Goal: Check status: Check status

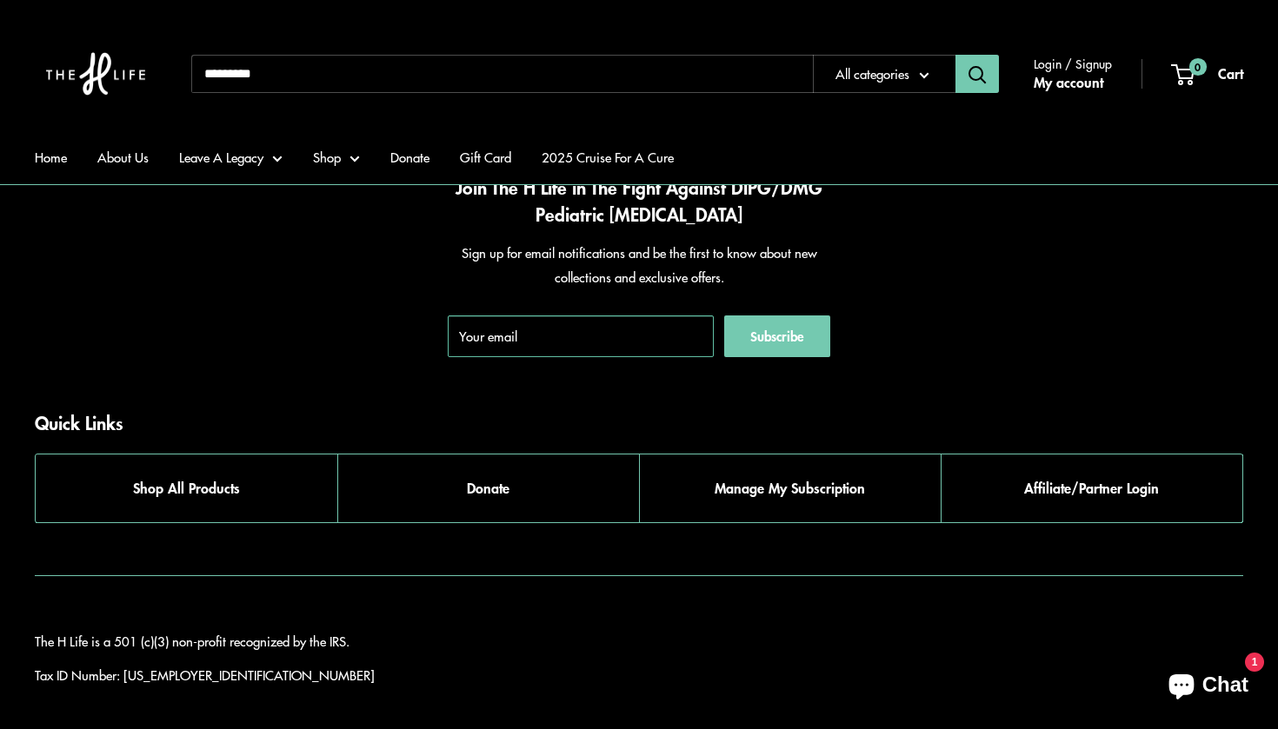
scroll to position [3058, 0]
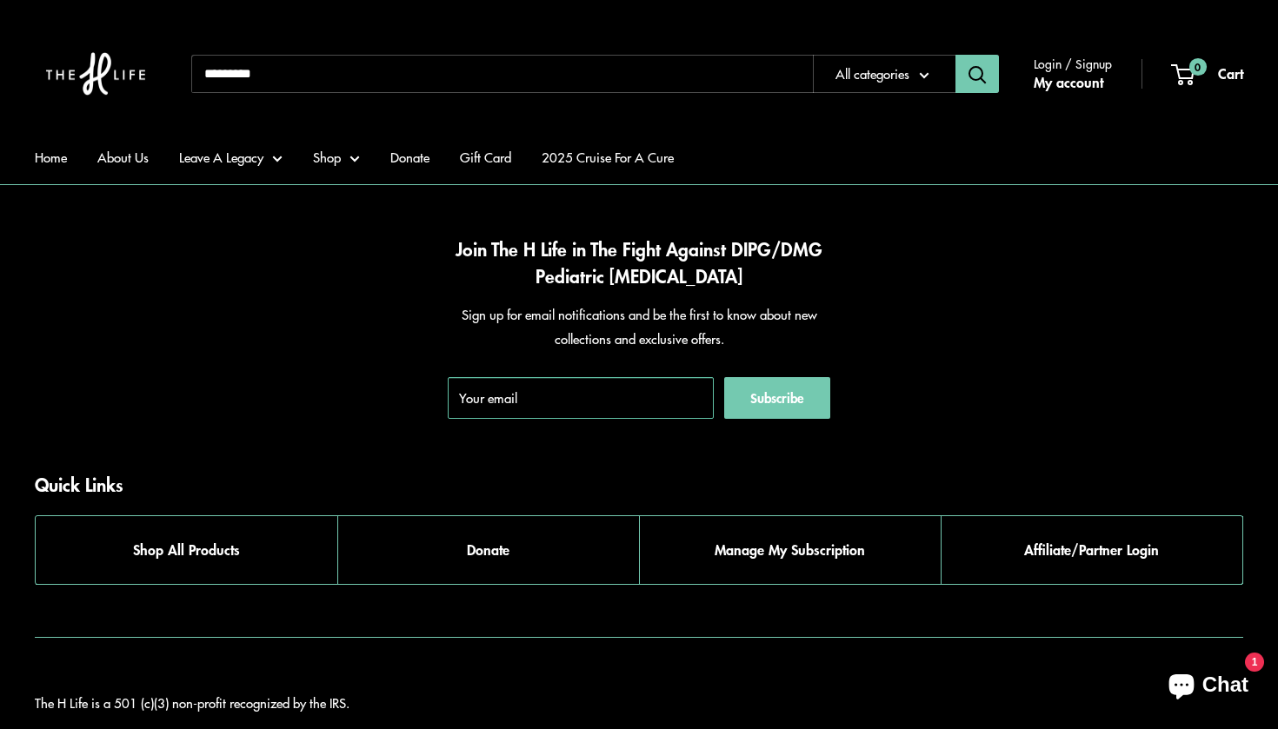
click at [74, 168] on ul "Home About Us Leave A Legacy Heather's Coffee Club Say My Name Boxes of Hope Sa…" at bounding box center [639, 157] width 1208 height 54
click at [64, 147] on link "Home" at bounding box center [51, 157] width 32 height 24
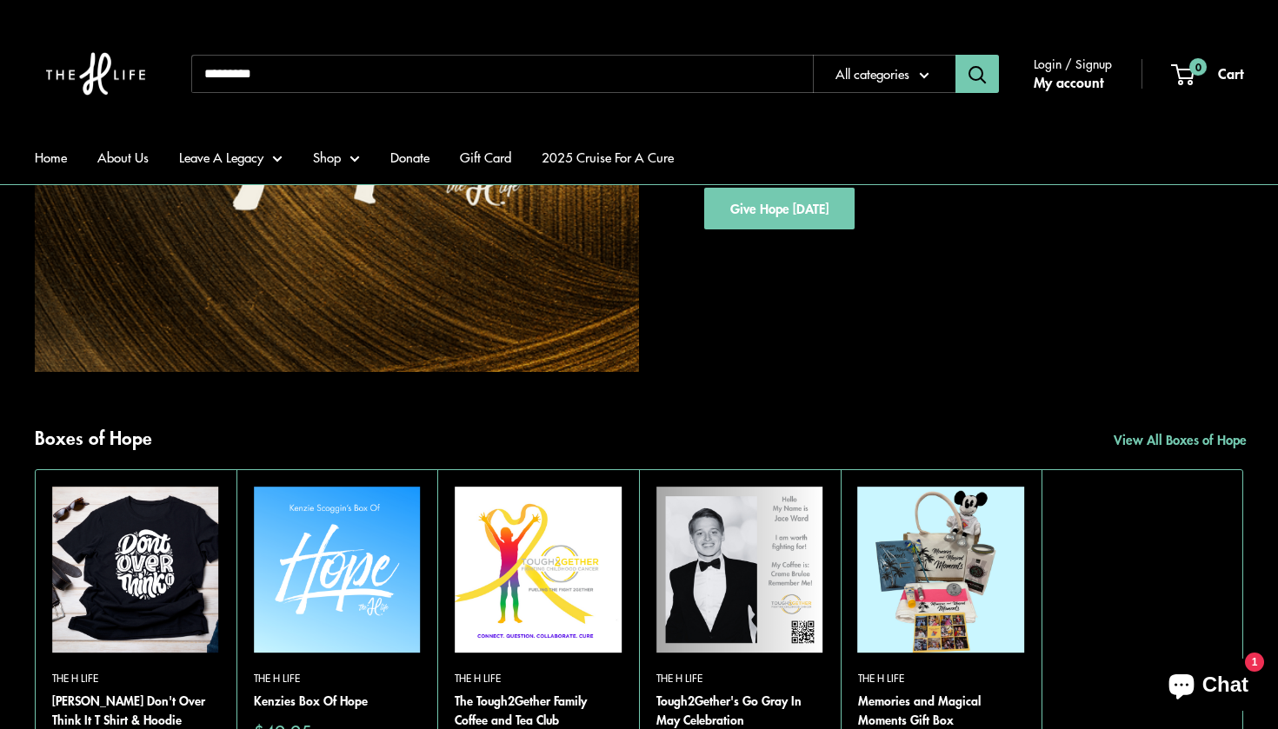
scroll to position [5039, 0]
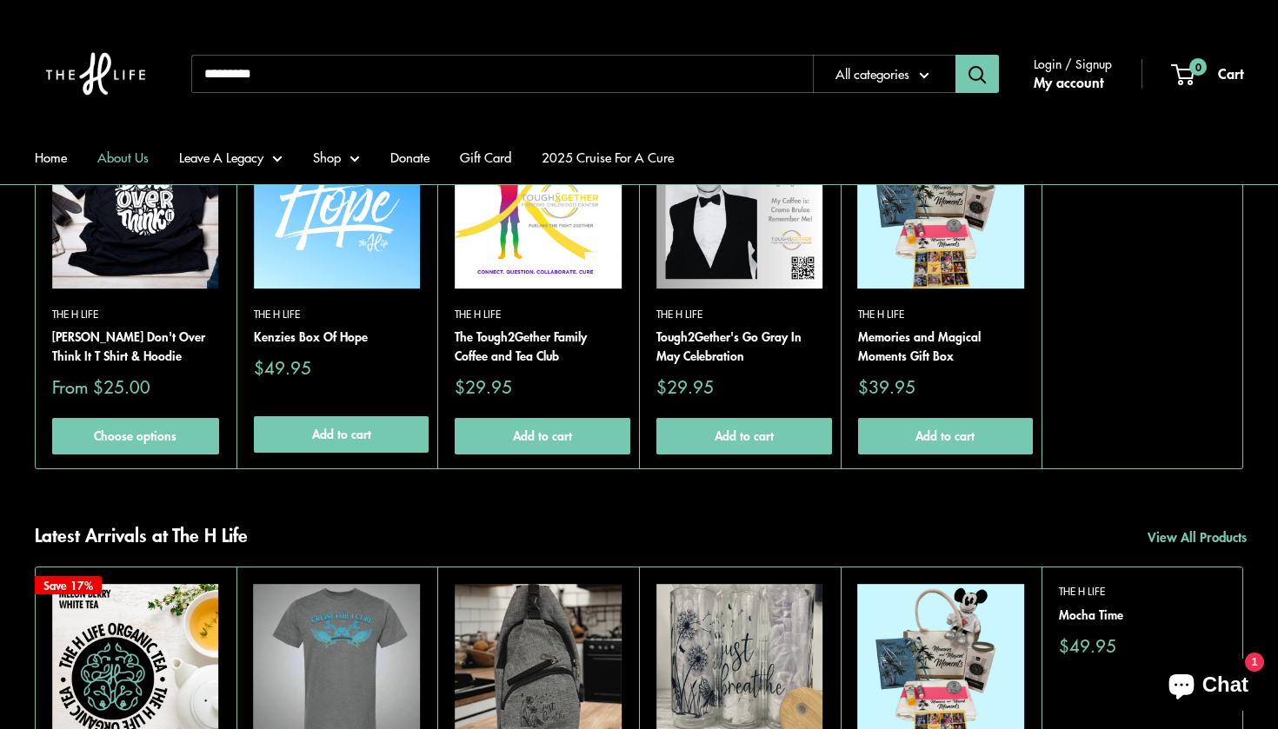
click at [123, 161] on link "About Us" at bounding box center [122, 157] width 51 height 24
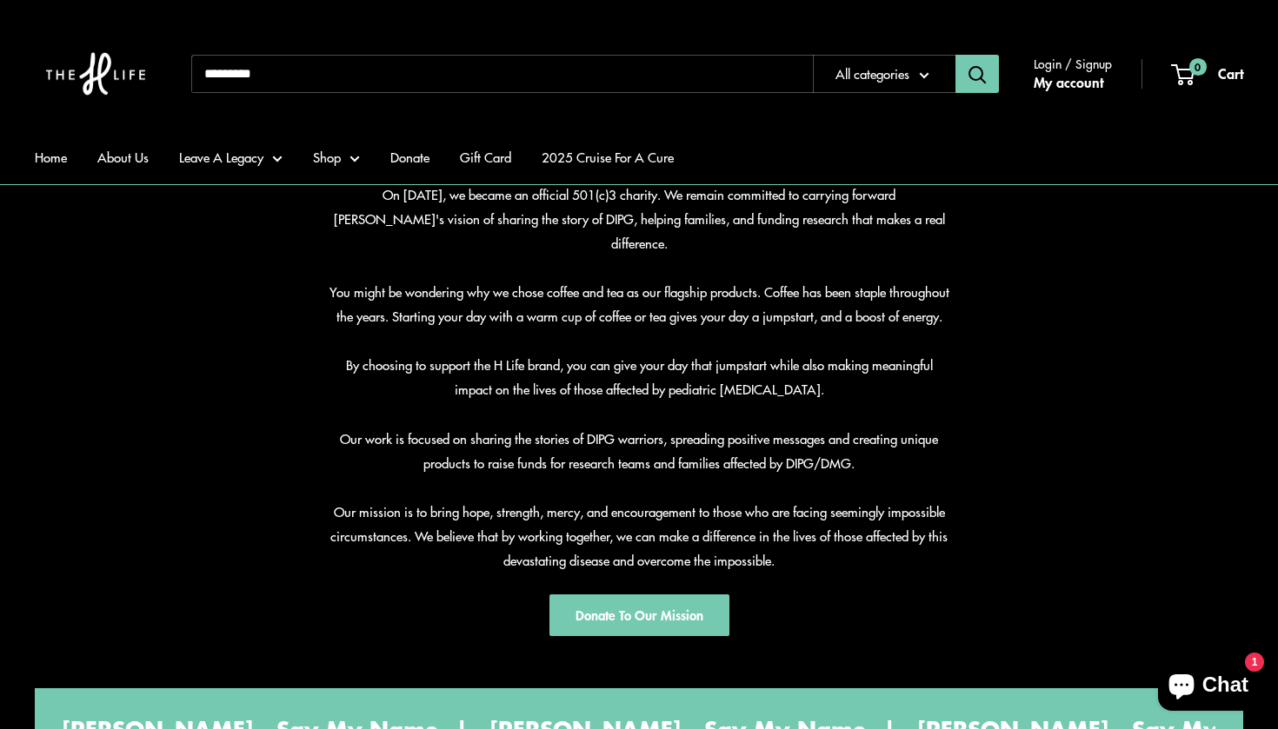
scroll to position [862, 0]
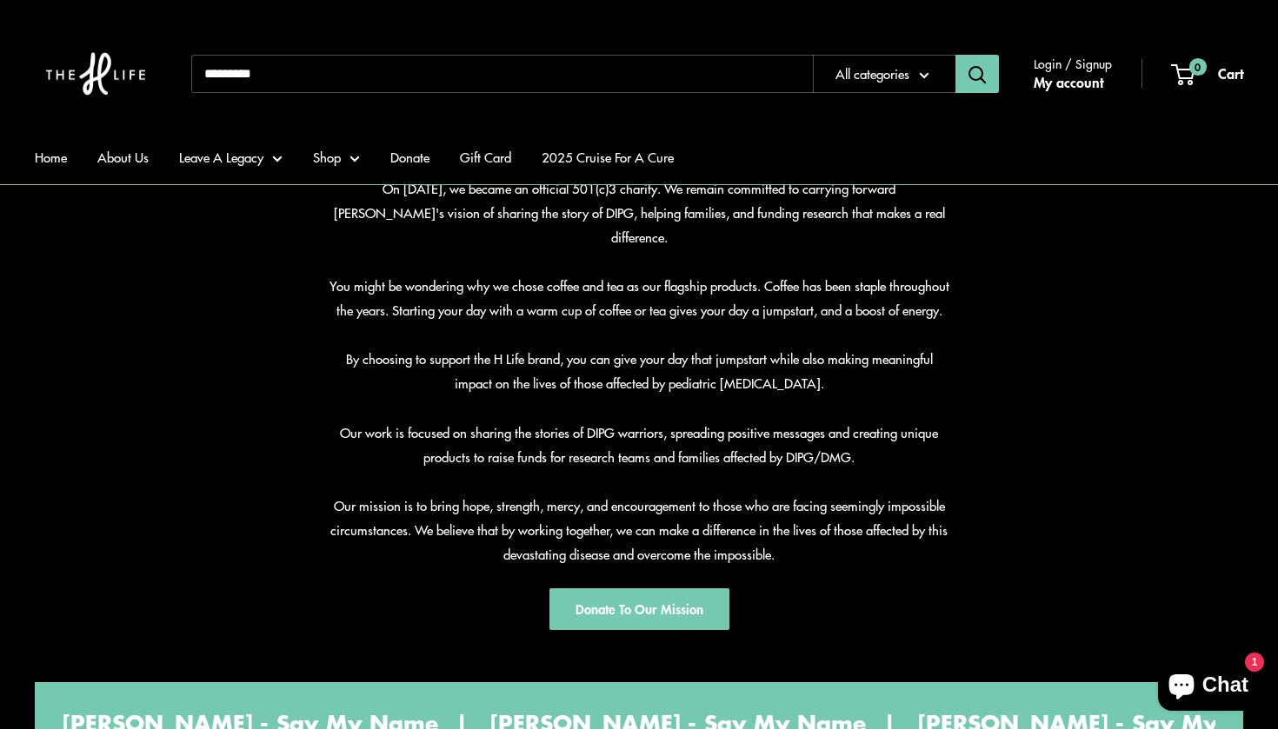
click at [1207, 679] on span "Chat" at bounding box center [1225, 685] width 46 height 26
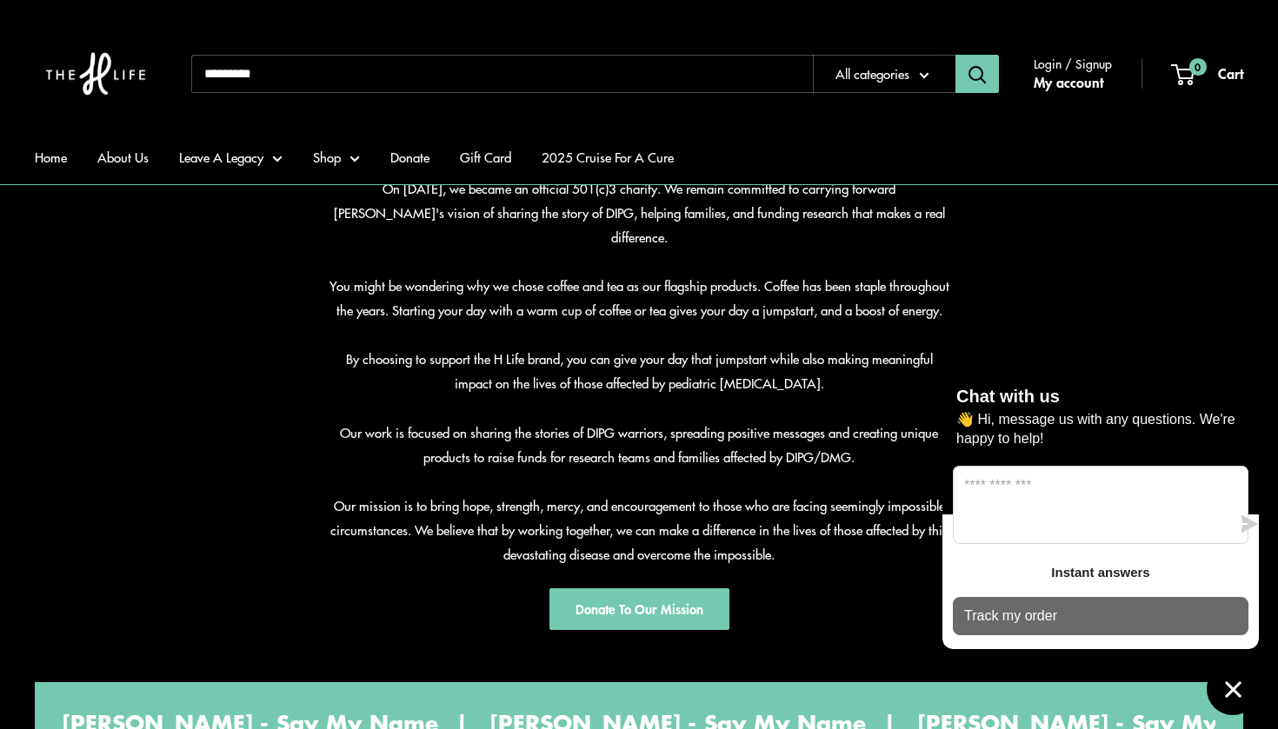
click at [1053, 623] on p "Track my order" at bounding box center [1010, 616] width 93 height 19
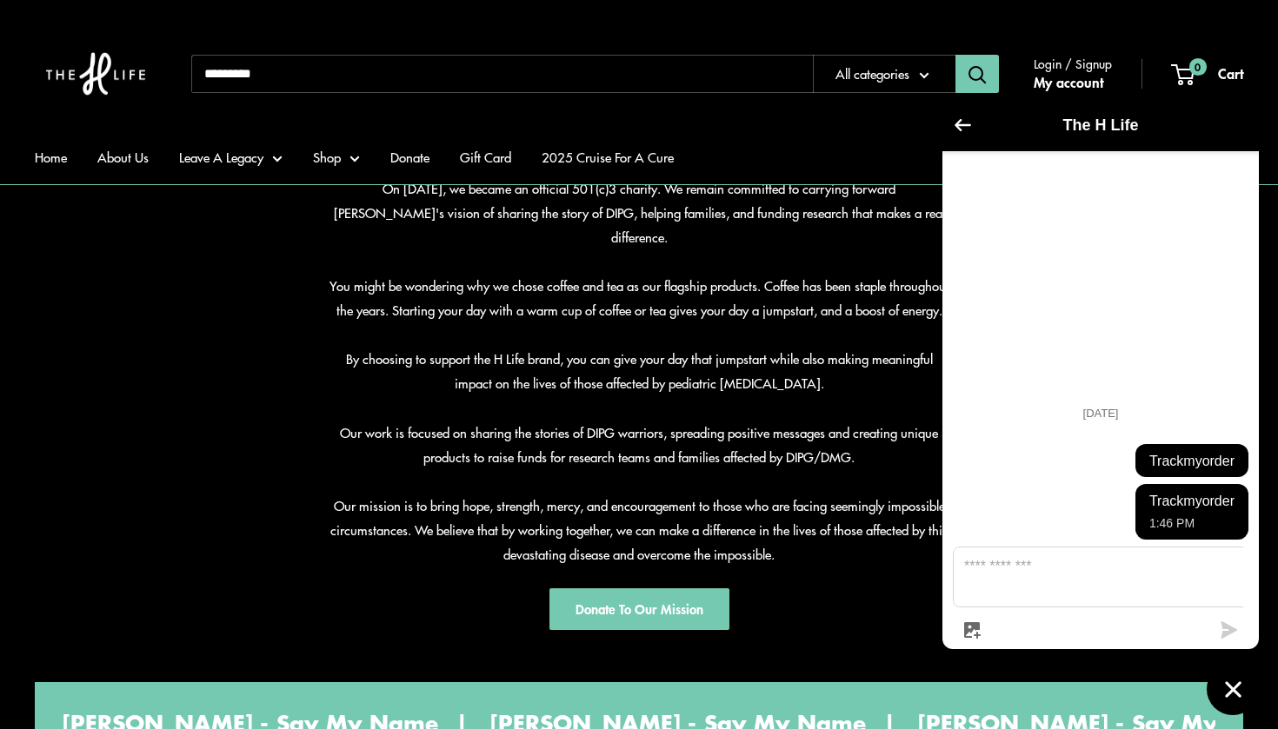
click at [1017, 571] on textarea "Message us" at bounding box center [1110, 577] width 315 height 59
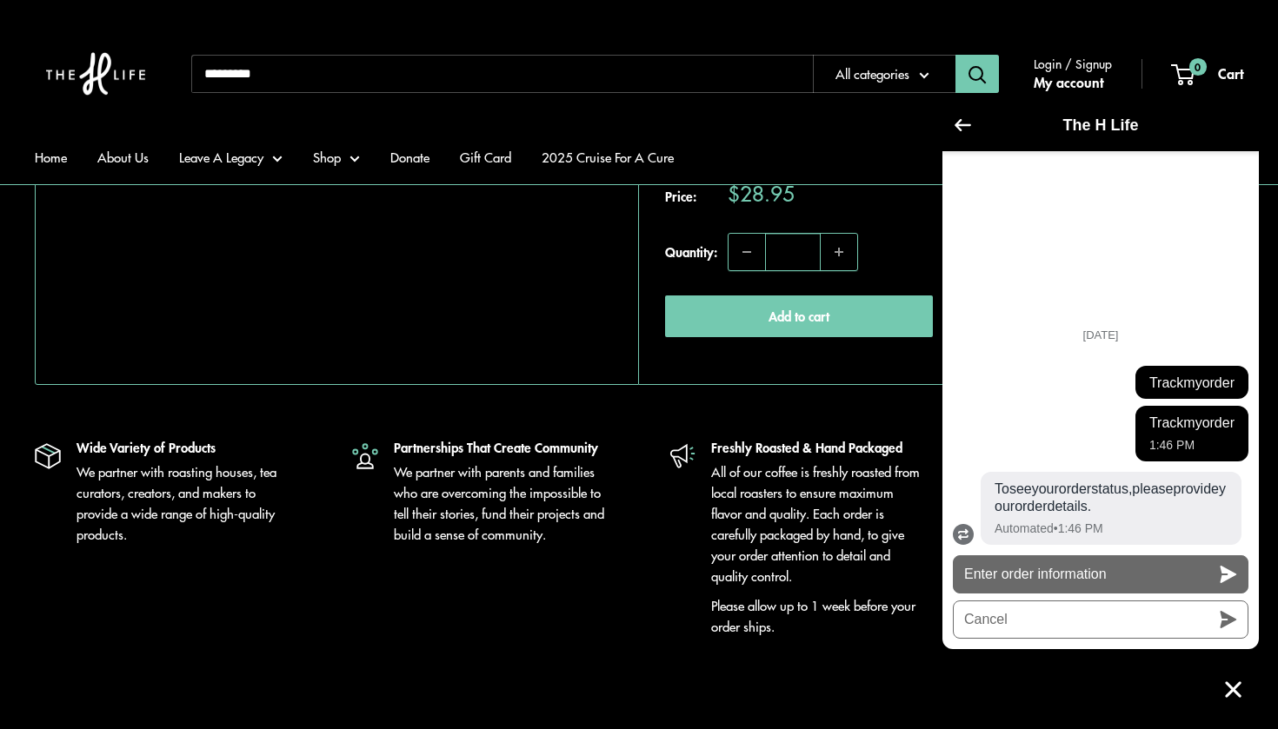
scroll to position [2251, 0]
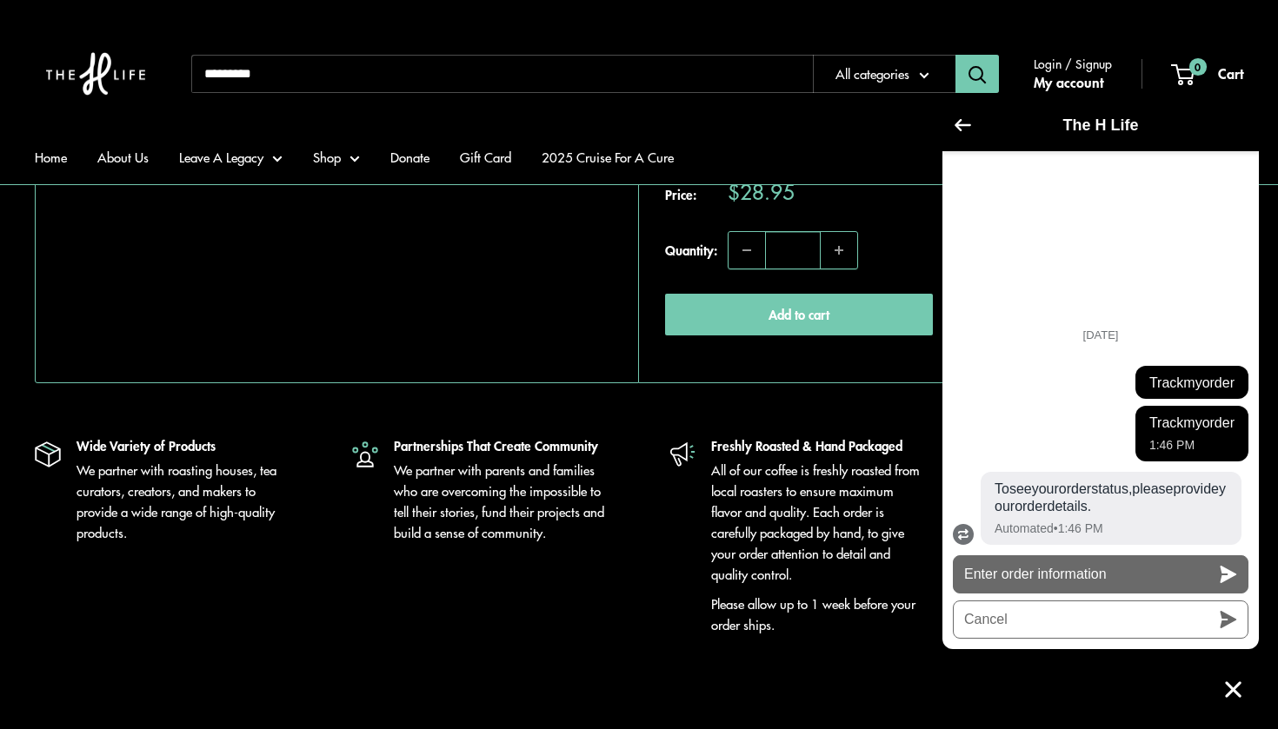
click at [1033, 576] on button "Enter order information" at bounding box center [1101, 574] width 296 height 38
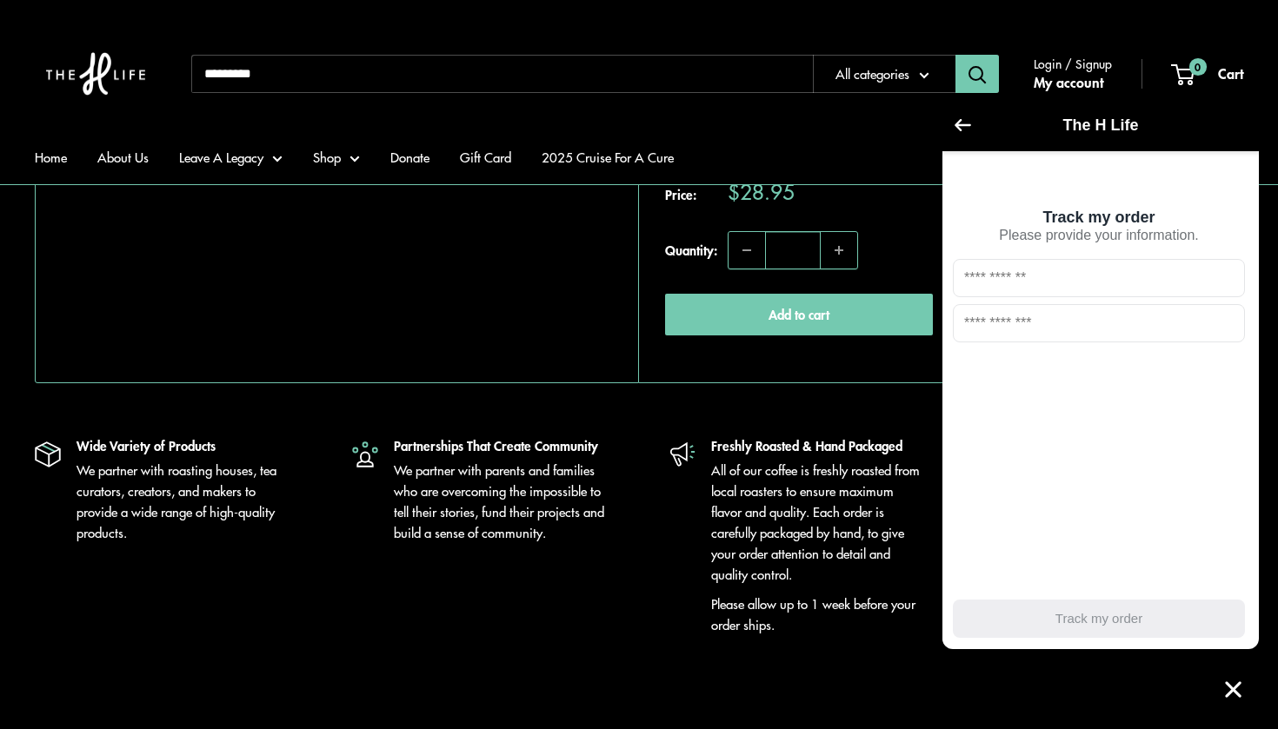
click at [979, 129] on h2 "The H Life" at bounding box center [1100, 124] width 247 height 17
click at [953, 128] on div "The H Life" at bounding box center [1101, 125] width 296 height 31
click at [961, 133] on button "Go back to the main screen" at bounding box center [962, 126] width 17 height 15
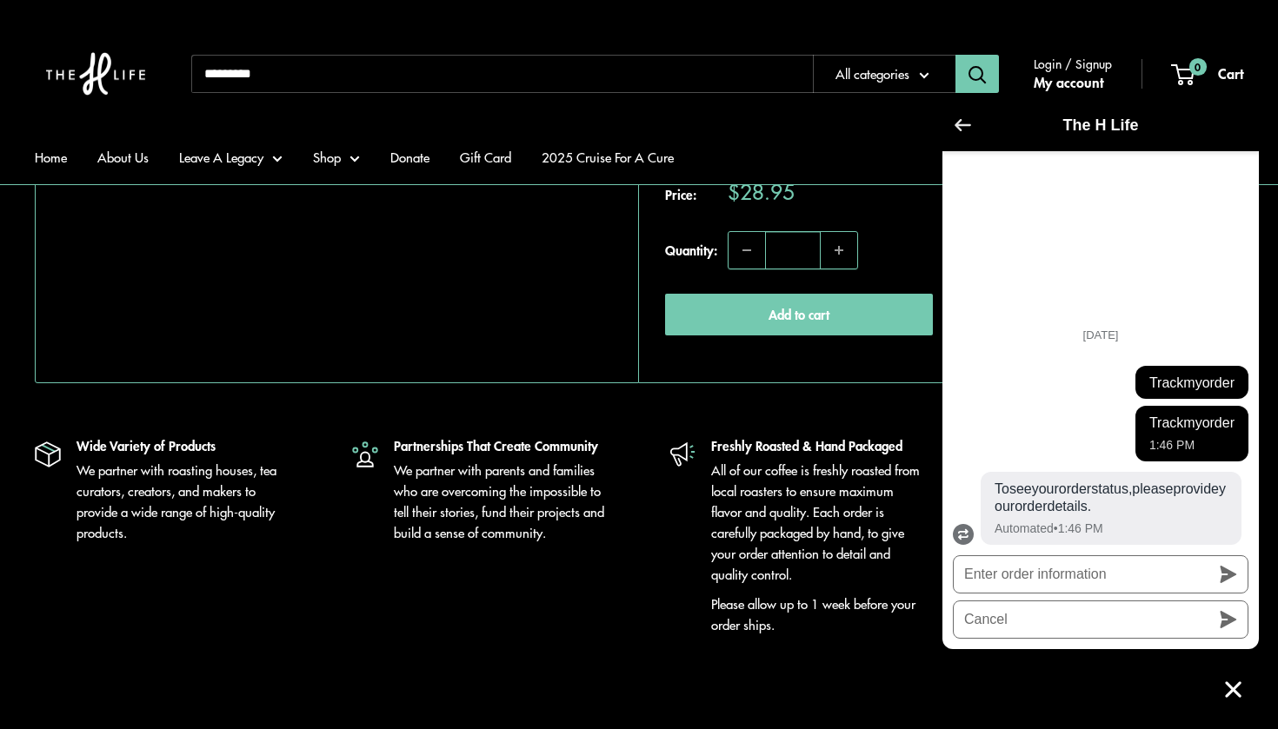
click at [961, 133] on button "Go back to the main screen" at bounding box center [962, 126] width 17 height 15
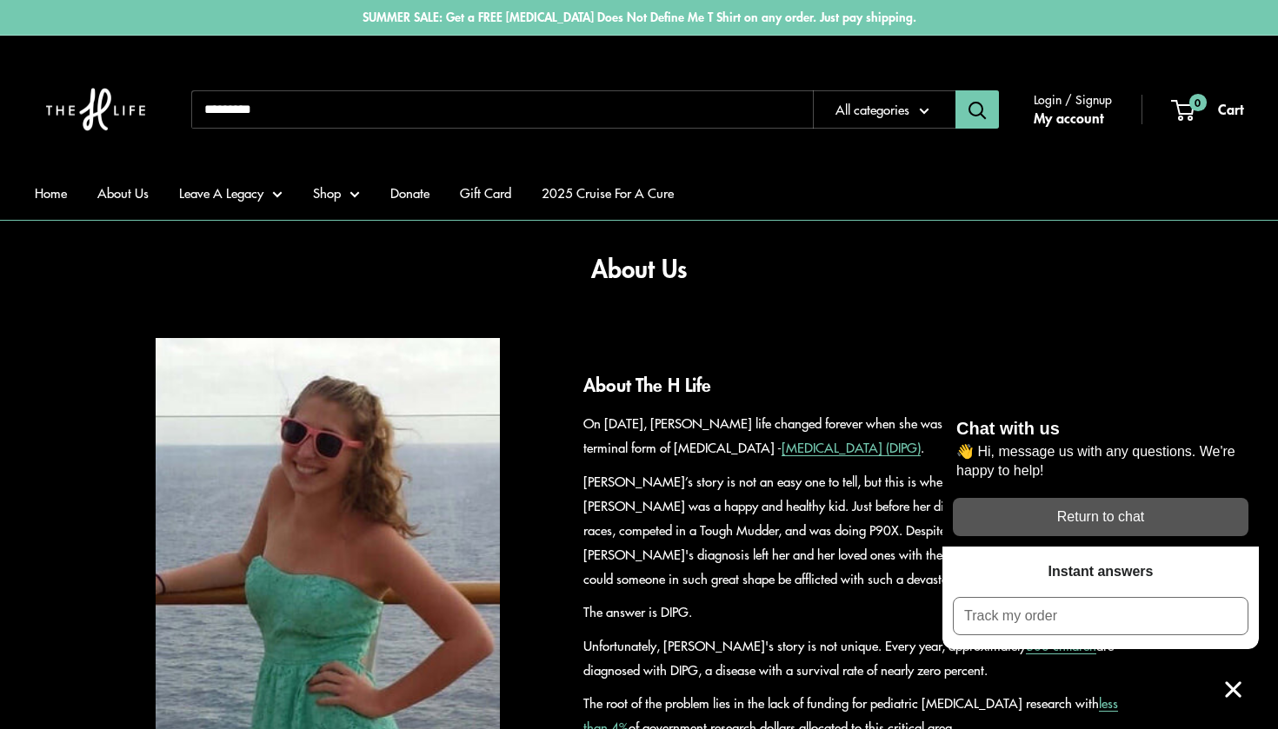
scroll to position [0, 0]
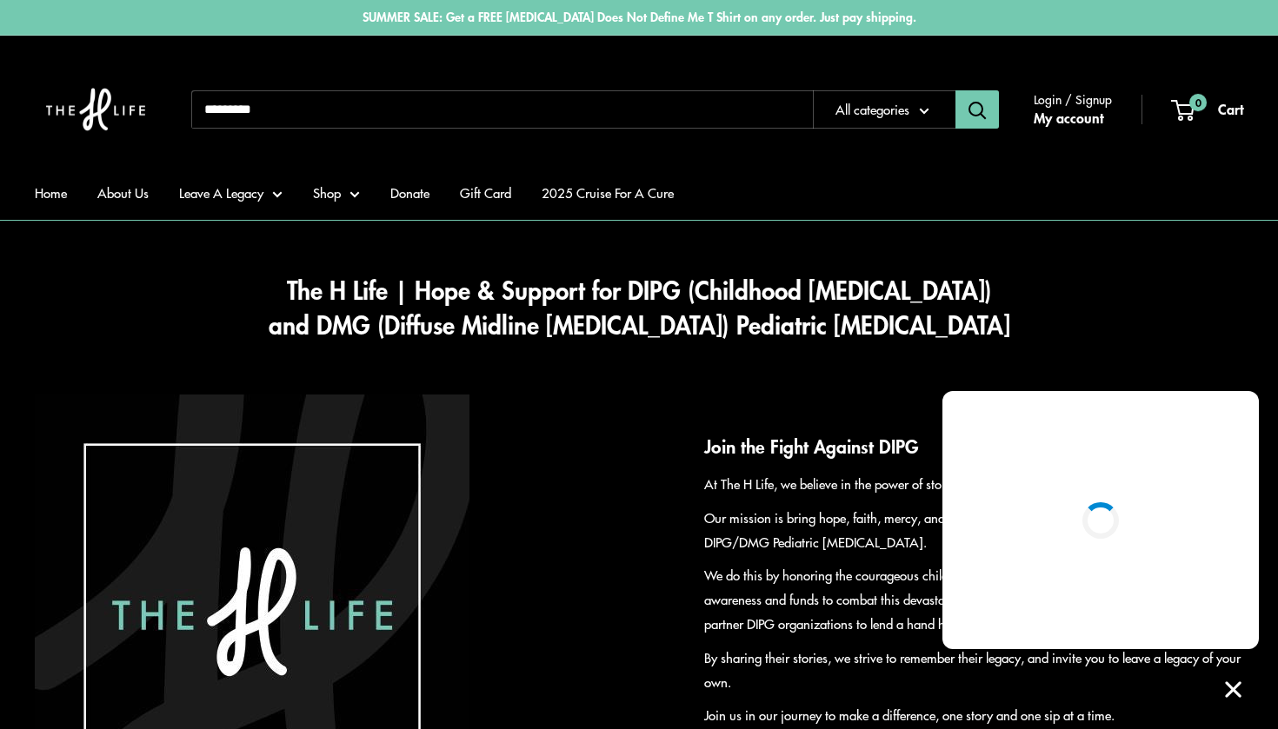
scroll to position [1390, 0]
